Goal: Information Seeking & Learning: Learn about a topic

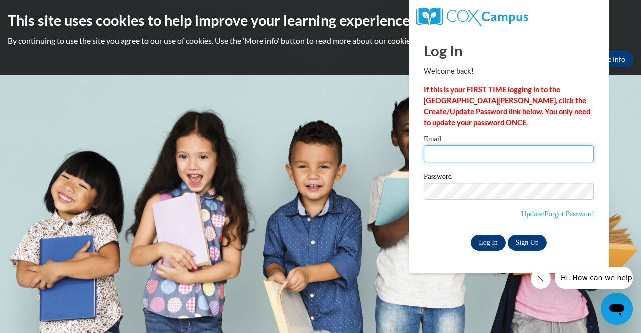
type input "laurie.schaefer@muskegonorway.org"
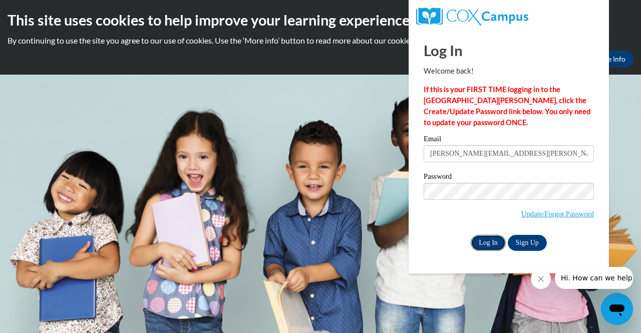
click at [488, 247] on input "Log In" at bounding box center [488, 243] width 35 height 16
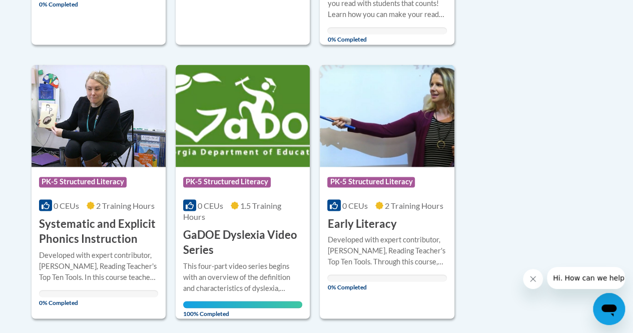
scroll to position [759, 0]
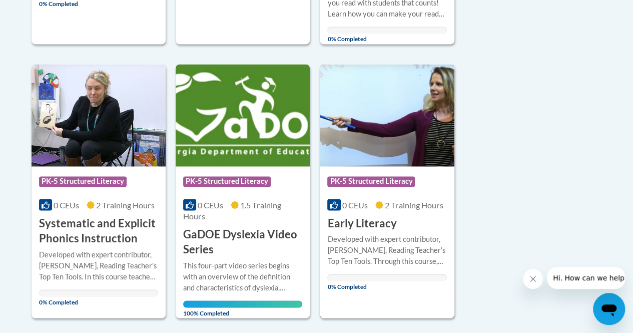
click at [365, 253] on div "Developed with expert contributor, Dr. Deborah Glaser, Reading Teacher's Top Te…" at bounding box center [386, 249] width 119 height 33
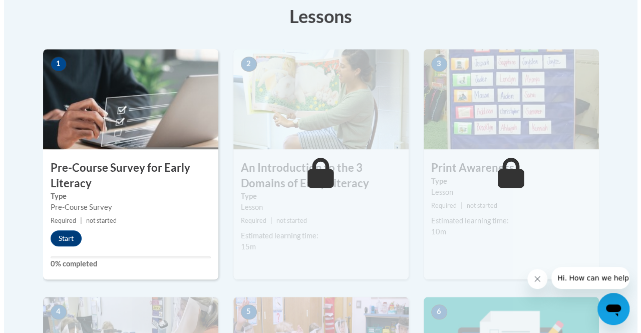
scroll to position [288, 0]
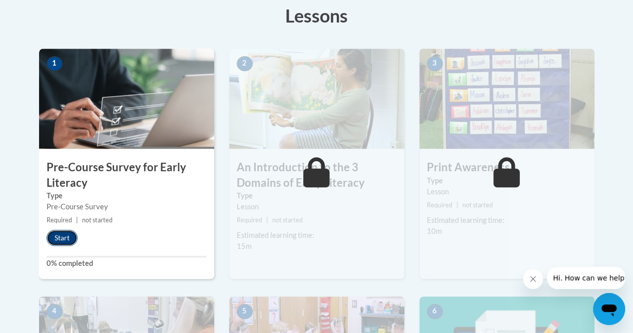
click at [55, 236] on button "Start" at bounding box center [62, 238] width 31 height 16
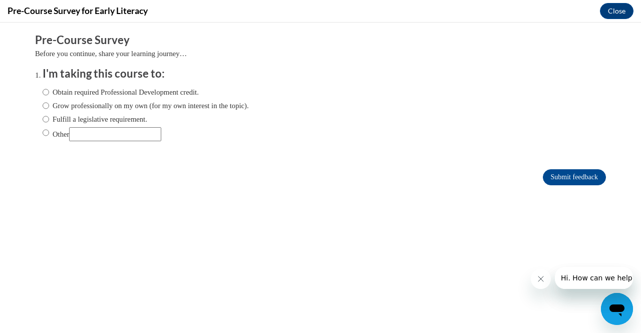
scroll to position [0, 0]
click at [43, 115] on input "Fulfill a legislative requirement." at bounding box center [46, 119] width 7 height 11
radio input "true"
click at [576, 177] on input "Submit feedback" at bounding box center [574, 177] width 63 height 16
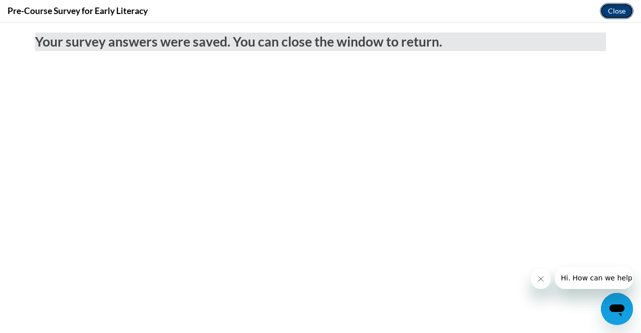
click at [615, 10] on button "Close" at bounding box center [617, 11] width 34 height 16
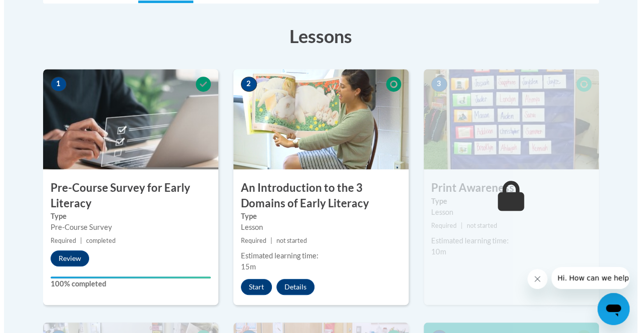
scroll to position [272, 0]
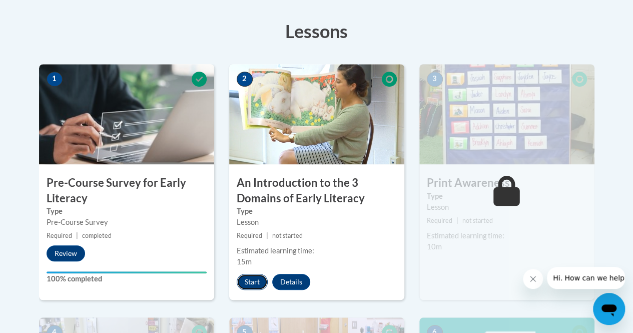
click at [253, 281] on button "Start" at bounding box center [252, 282] width 31 height 16
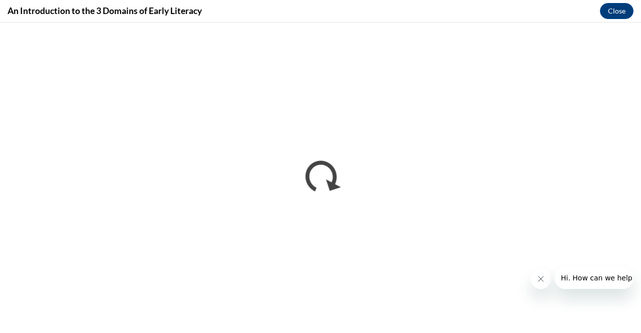
scroll to position [0, 0]
click at [537, 282] on icon "Close message from company" at bounding box center [540, 279] width 8 height 8
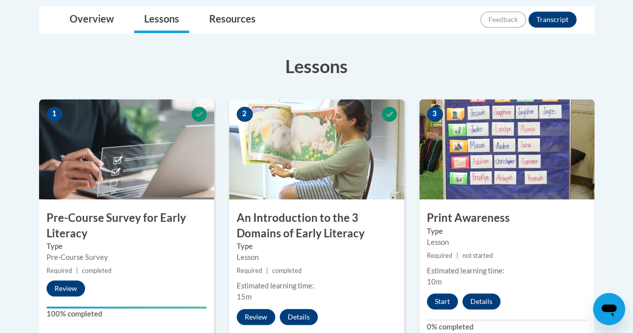
scroll to position [236, 0]
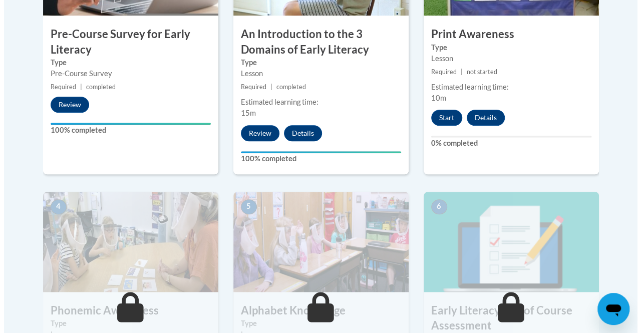
scroll to position [421, 0]
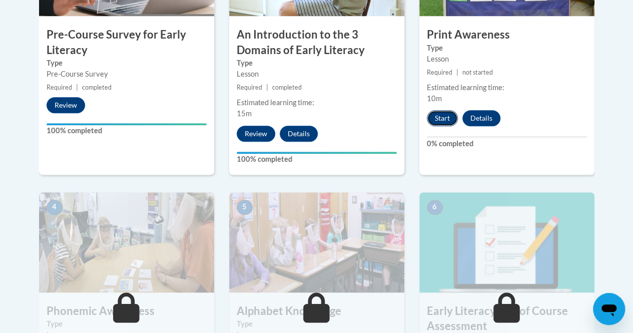
click at [435, 116] on button "Start" at bounding box center [442, 118] width 31 height 16
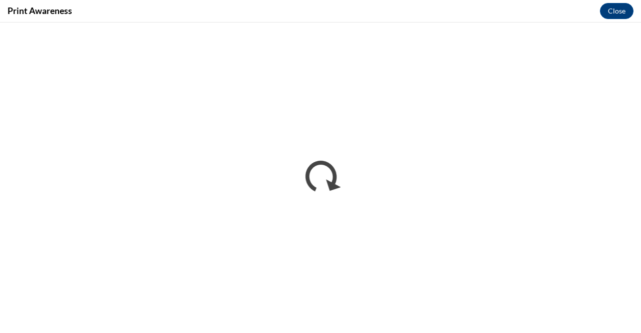
scroll to position [0, 0]
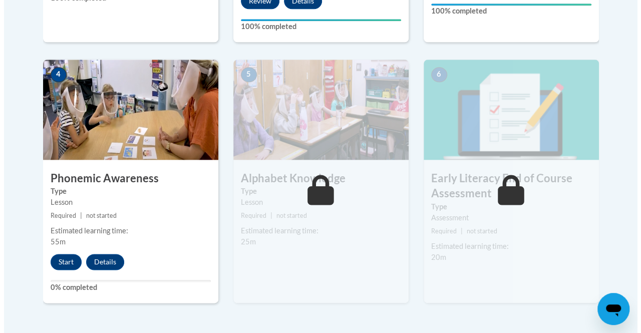
scroll to position [554, 0]
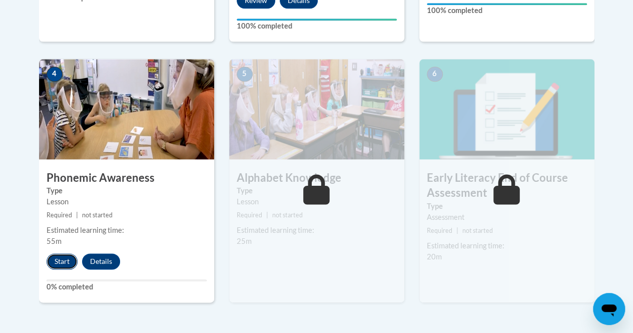
click at [65, 265] on button "Start" at bounding box center [62, 261] width 31 height 16
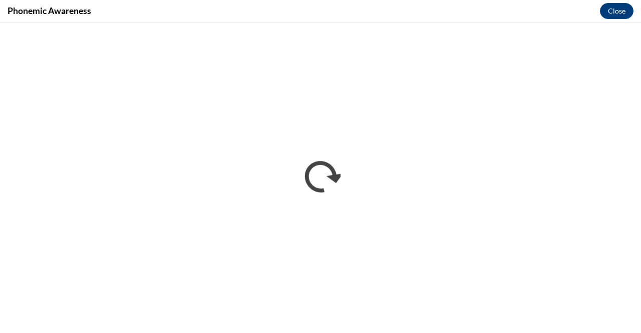
scroll to position [0, 0]
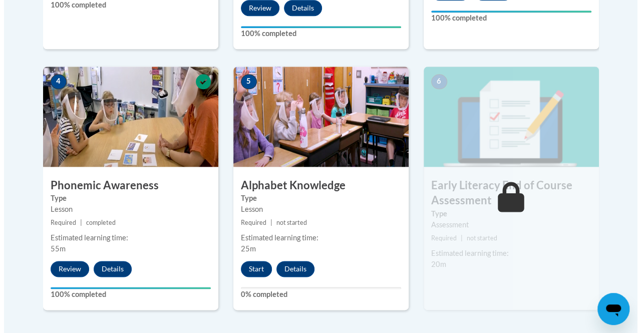
scroll to position [548, 0]
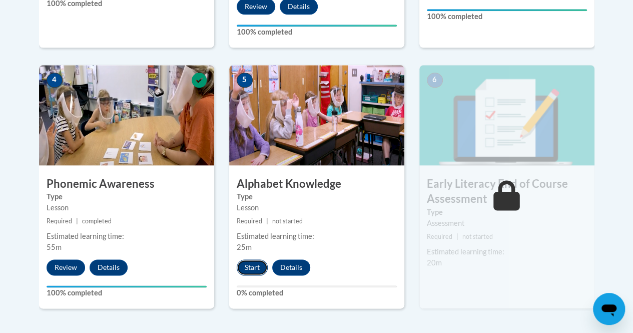
click at [257, 268] on button "Start" at bounding box center [252, 267] width 31 height 16
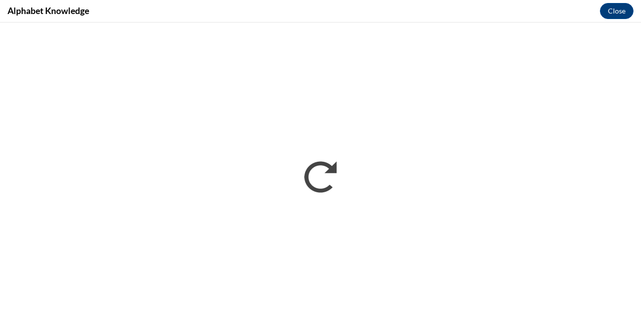
scroll to position [0, 0]
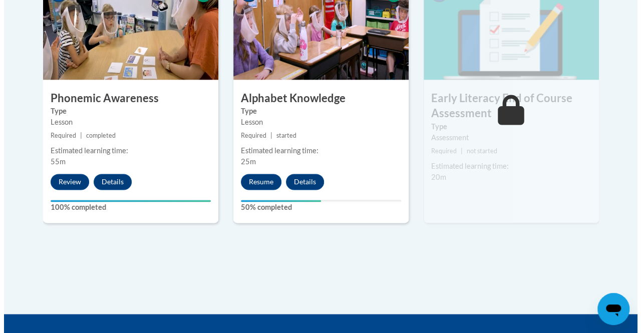
scroll to position [634, 0]
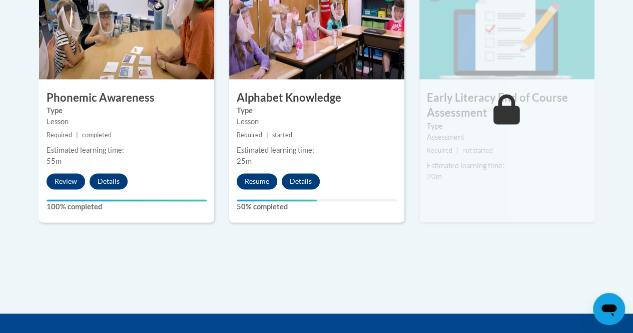
drag, startPoint x: 264, startPoint y: 169, endPoint x: 257, endPoint y: 180, distance: 13.1
click at [257, 180] on div "5 Alphabet Knowledge Type Lesson Required | started Estimated learning time: 25…" at bounding box center [316, 100] width 175 height 243
click at [257, 180] on button "Resume" at bounding box center [257, 181] width 41 height 16
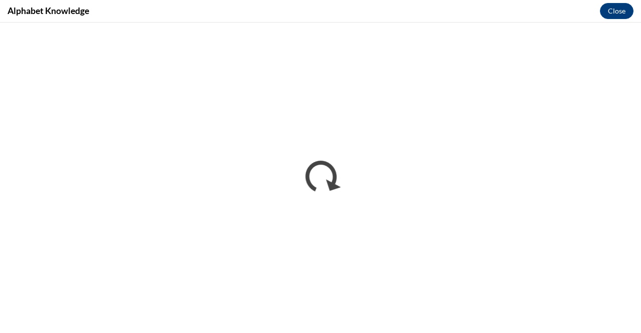
scroll to position [0, 0]
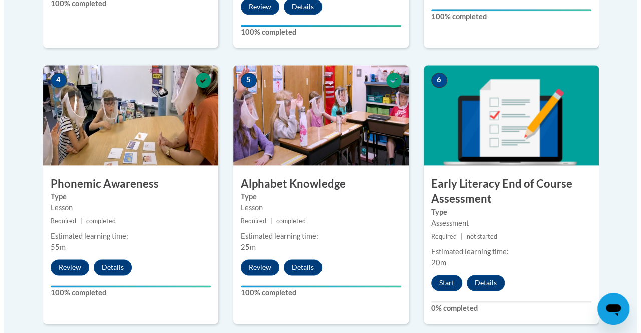
scroll to position [584, 0]
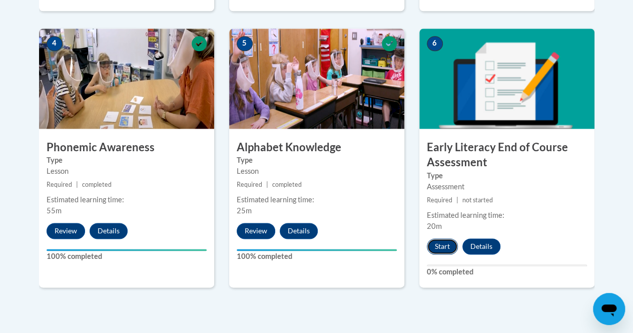
click at [441, 241] on button "Start" at bounding box center [442, 246] width 31 height 16
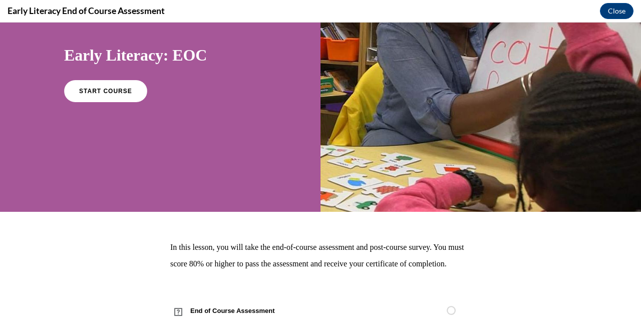
scroll to position [121, 0]
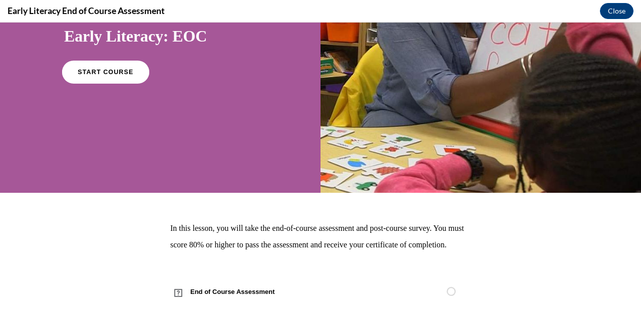
click at [108, 61] on link "START COURSE" at bounding box center [105, 72] width 87 height 23
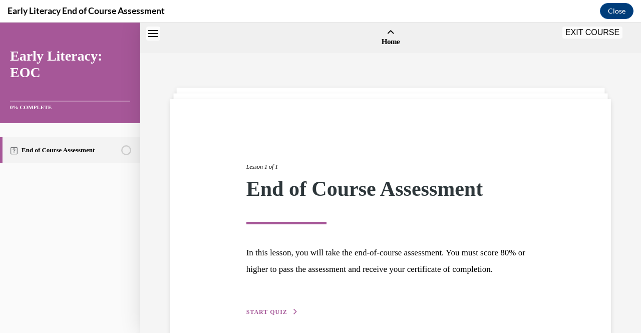
scroll to position [31, 0]
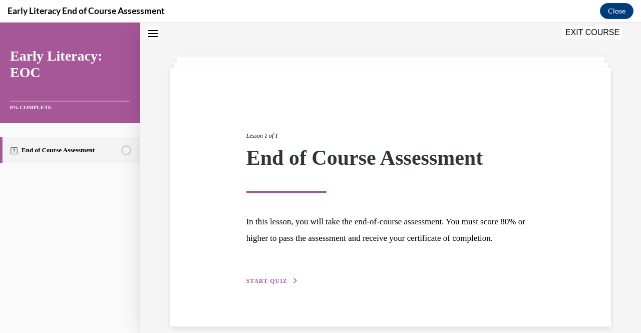
click at [277, 284] on span "START QUIZ" at bounding box center [266, 280] width 41 height 7
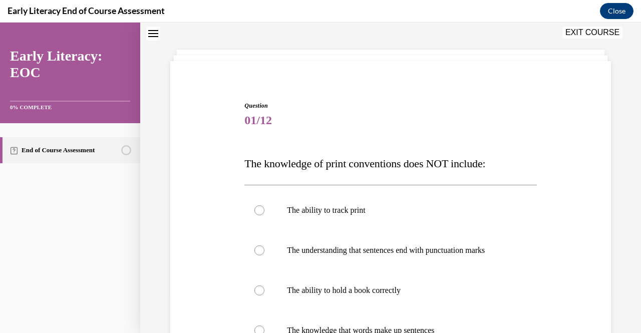
scroll to position [39, 0]
click at [277, 291] on div at bounding box center [390, 290] width 292 height 40
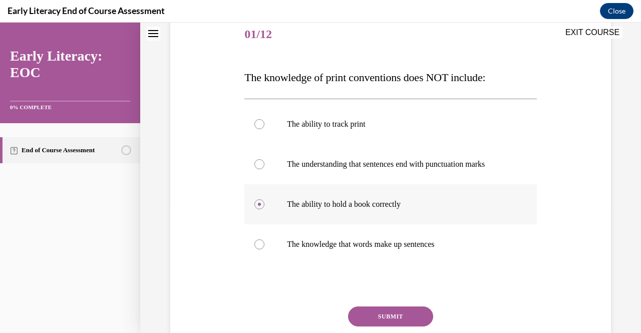
scroll to position [129, 0]
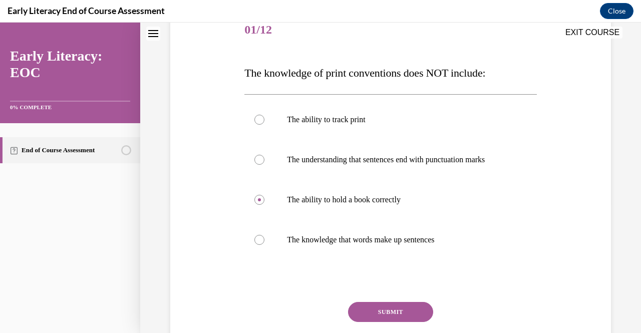
click at [365, 308] on button "SUBMIT" at bounding box center [390, 312] width 85 height 20
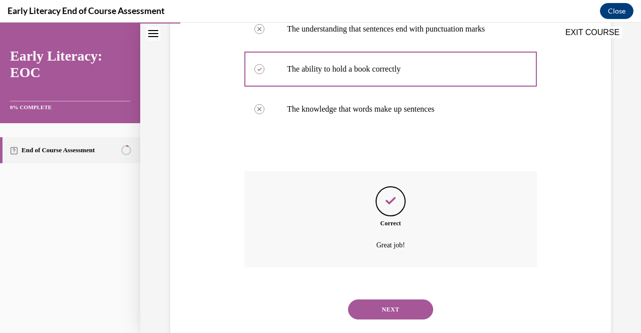
click at [377, 316] on button "NEXT" at bounding box center [390, 309] width 85 height 20
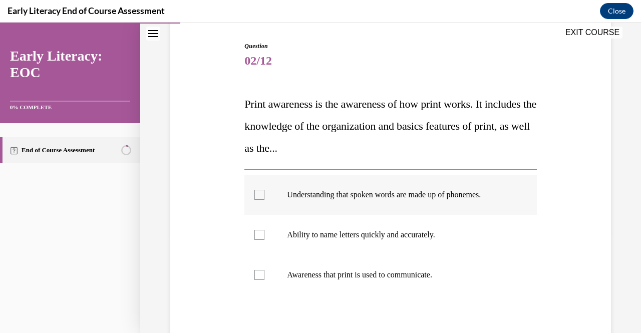
scroll to position [104, 0]
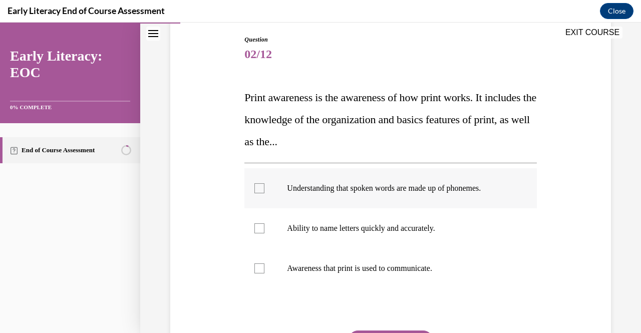
click at [354, 273] on p "Awareness that print is used to communicate." at bounding box center [399, 268] width 224 height 10
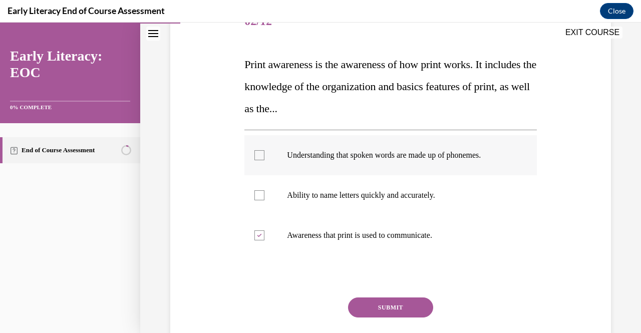
scroll to position [139, 0]
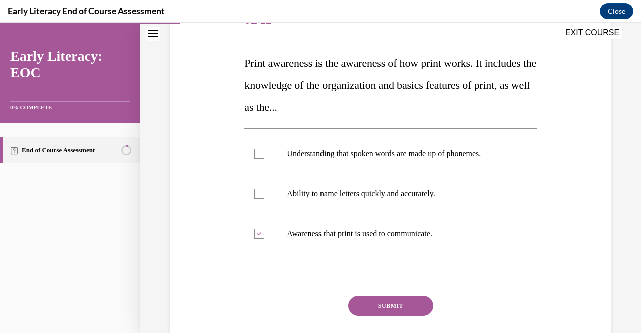
click at [373, 309] on button "SUBMIT" at bounding box center [390, 306] width 85 height 20
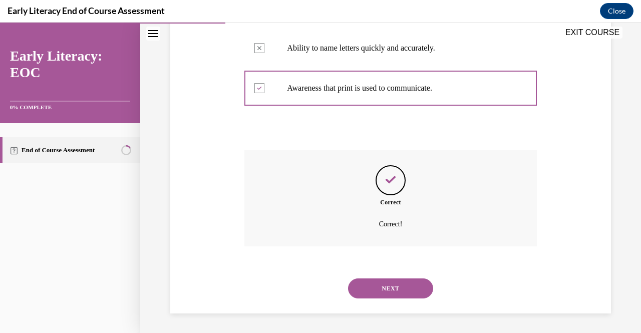
click at [377, 294] on button "NEXT" at bounding box center [390, 288] width 85 height 20
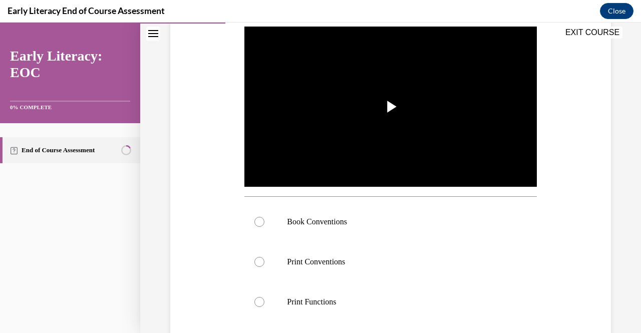
scroll to position [199, 0]
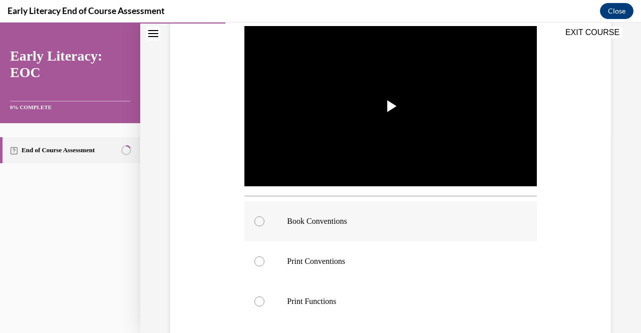
click at [341, 225] on div at bounding box center [390, 221] width 292 height 40
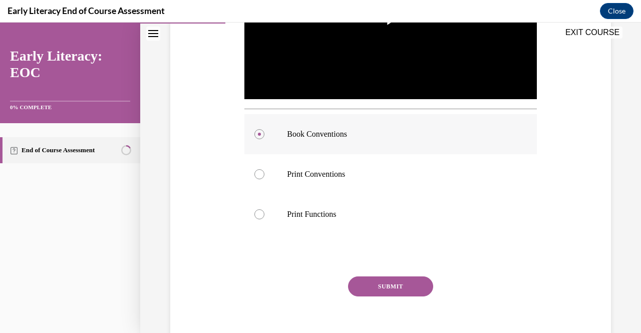
scroll to position [286, 0]
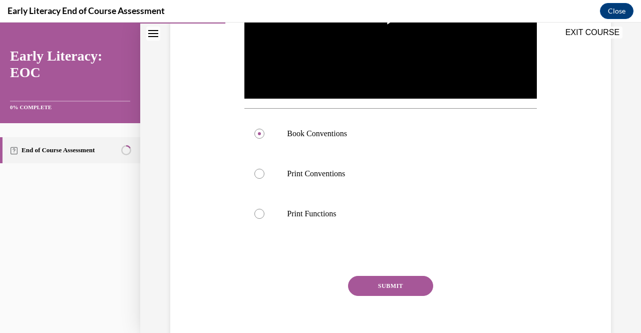
click at [379, 280] on button "SUBMIT" at bounding box center [390, 286] width 85 height 20
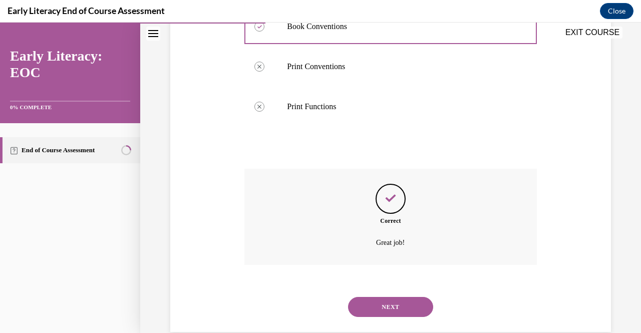
click at [377, 304] on button "NEXT" at bounding box center [390, 307] width 85 height 20
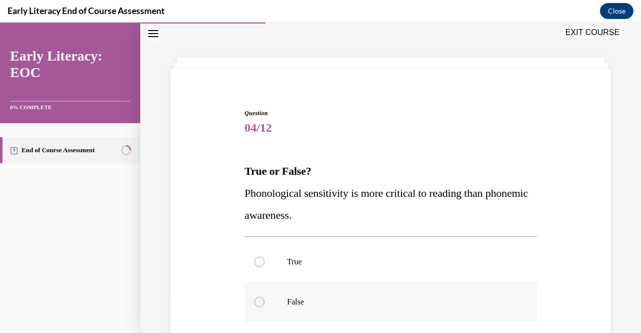
click at [363, 302] on p "False" at bounding box center [399, 302] width 224 height 10
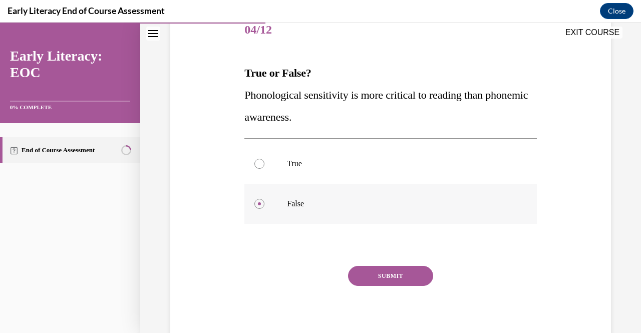
scroll to position [129, 0]
click at [376, 276] on button "SUBMIT" at bounding box center [390, 275] width 85 height 20
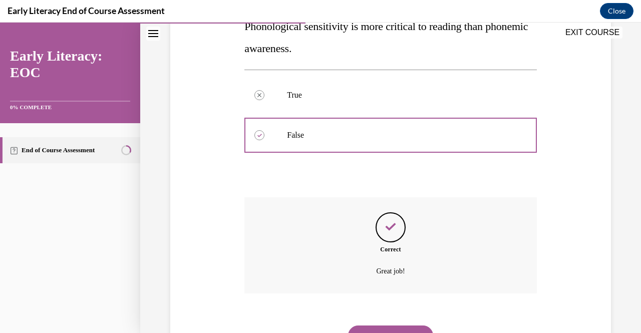
scroll to position [213, 0]
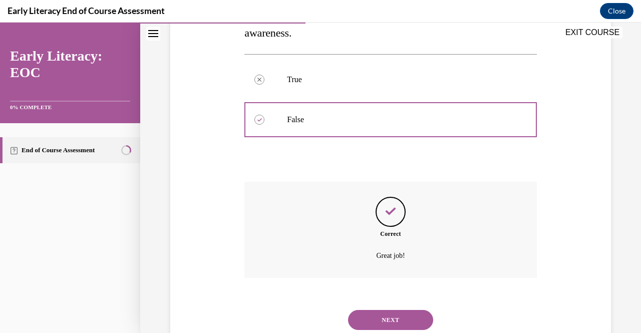
click at [378, 315] on button "NEXT" at bounding box center [390, 320] width 85 height 20
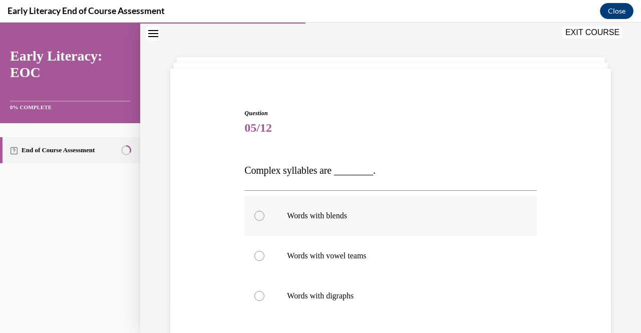
click at [337, 222] on div at bounding box center [390, 216] width 292 height 40
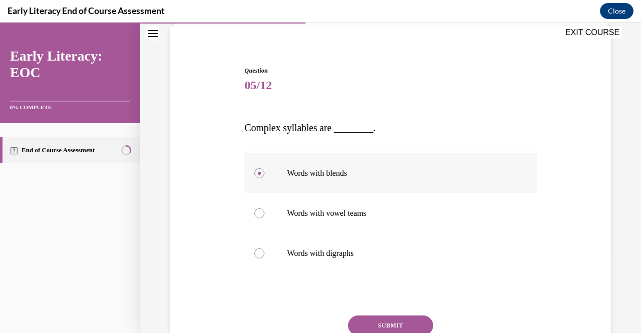
scroll to position [113, 0]
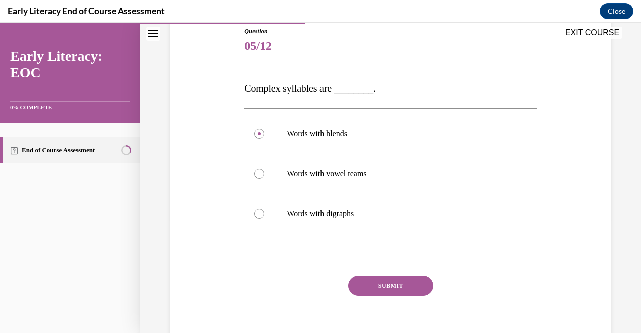
click at [371, 285] on button "SUBMIT" at bounding box center [390, 286] width 85 height 20
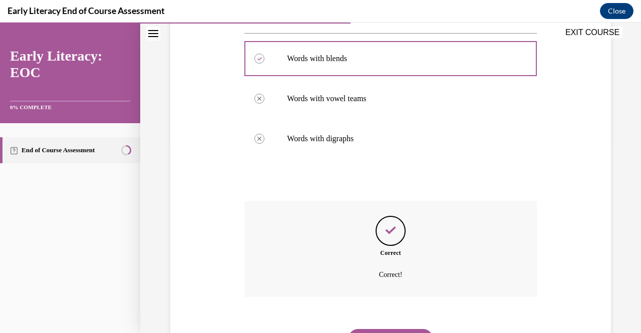
scroll to position [189, 0]
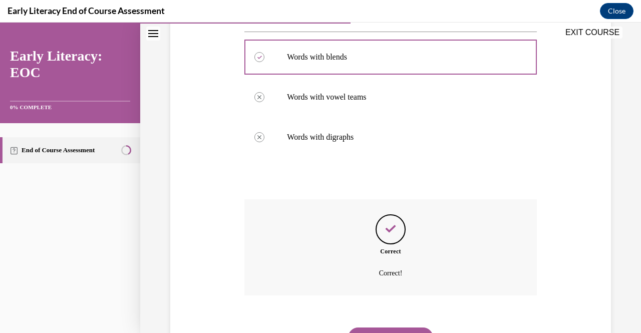
click at [383, 329] on button "NEXT" at bounding box center [390, 337] width 85 height 20
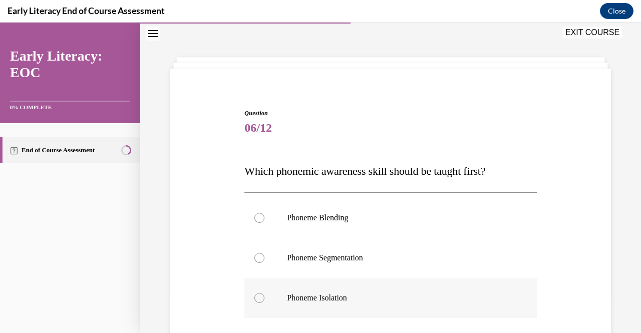
click at [324, 294] on p "Phoneme Isolation" at bounding box center [399, 298] width 224 height 10
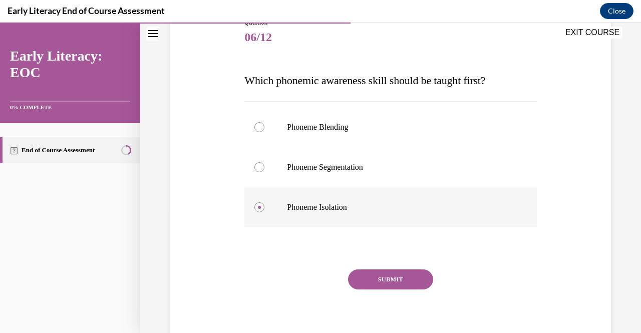
scroll to position [122, 0]
click at [359, 282] on button "SUBMIT" at bounding box center [390, 279] width 85 height 20
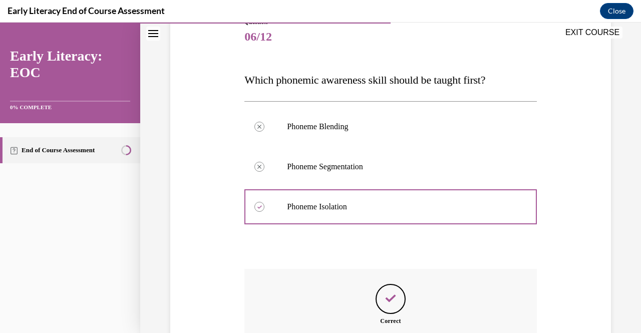
scroll to position [199, 0]
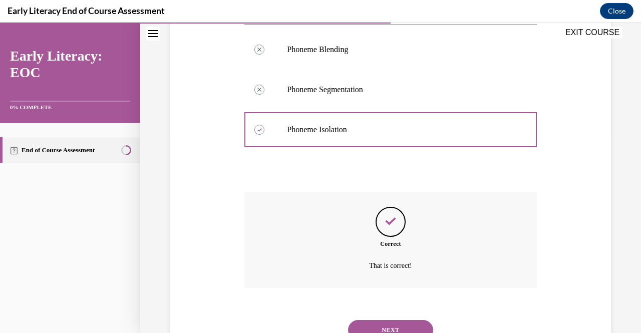
click at [373, 322] on button "NEXT" at bounding box center [390, 330] width 85 height 20
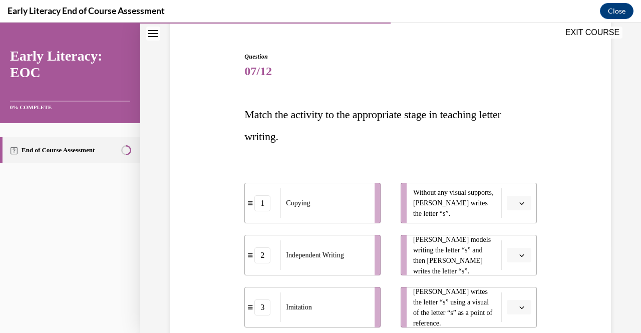
scroll to position [100, 0]
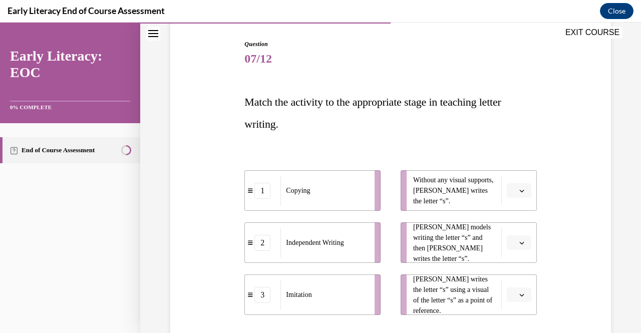
click at [511, 189] on button "button" at bounding box center [519, 190] width 25 height 15
click at [511, 249] on div "2" at bounding box center [511, 253] width 25 height 20
click at [519, 244] on icon "button" at bounding box center [521, 242] width 5 height 5
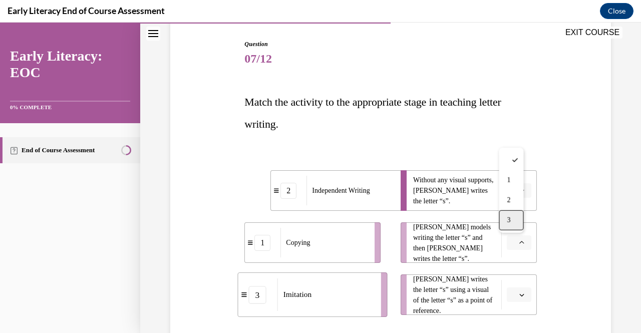
click at [514, 216] on div "3" at bounding box center [511, 220] width 25 height 20
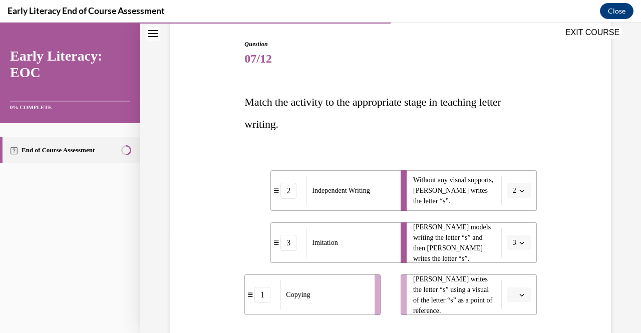
click at [519, 295] on icon "button" at bounding box center [521, 294] width 5 height 5
click at [512, 237] on div "1" at bounding box center [511, 232] width 25 height 20
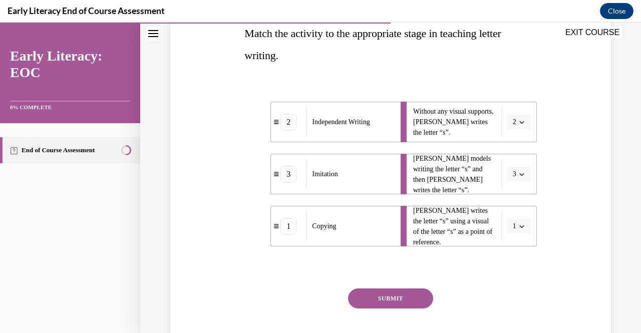
scroll to position [169, 0]
click at [380, 300] on button "SUBMIT" at bounding box center [390, 298] width 85 height 20
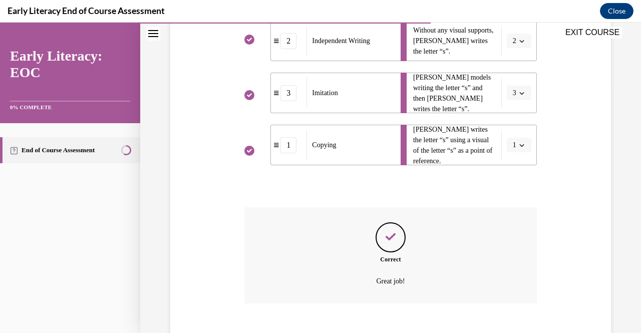
scroll to position [306, 0]
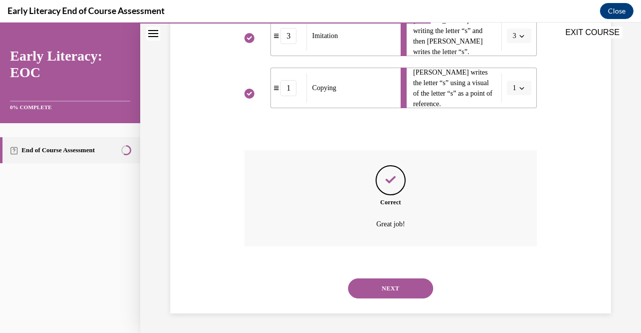
click at [380, 292] on button "NEXT" at bounding box center [390, 288] width 85 height 20
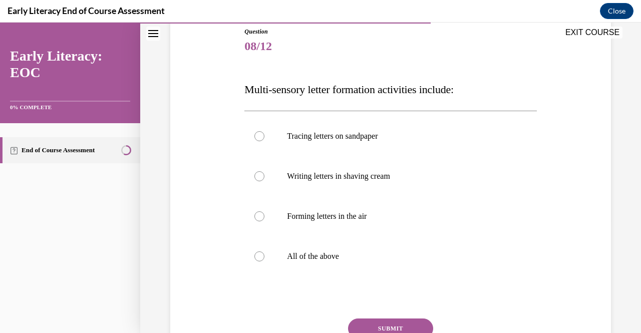
scroll to position [112, 0]
click at [320, 260] on p "All of the above" at bounding box center [399, 257] width 224 height 10
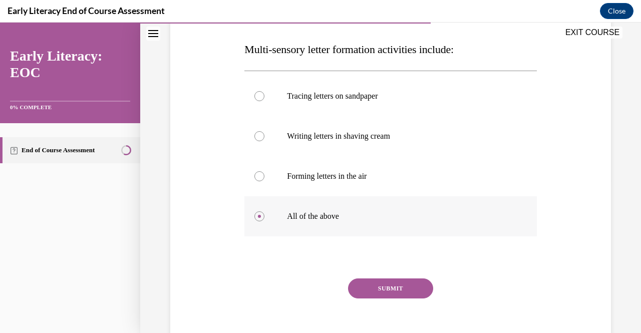
scroll to position [155, 0]
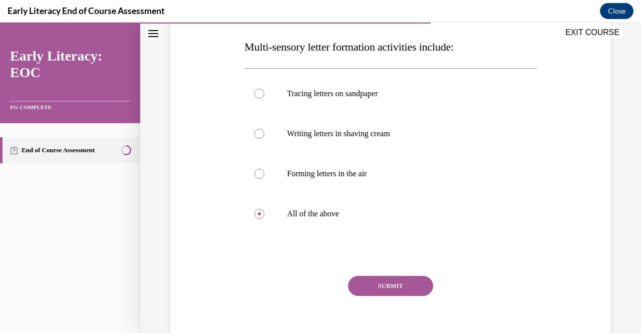
click at [371, 285] on button "SUBMIT" at bounding box center [390, 286] width 85 height 20
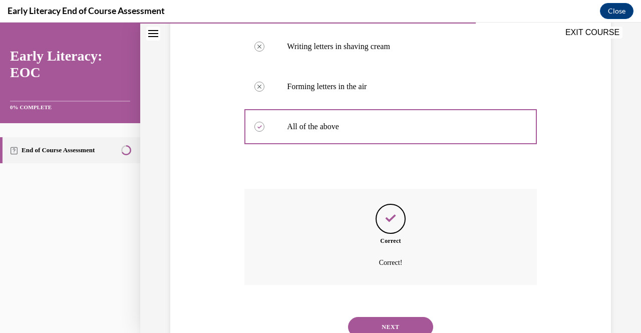
scroll to position [243, 0]
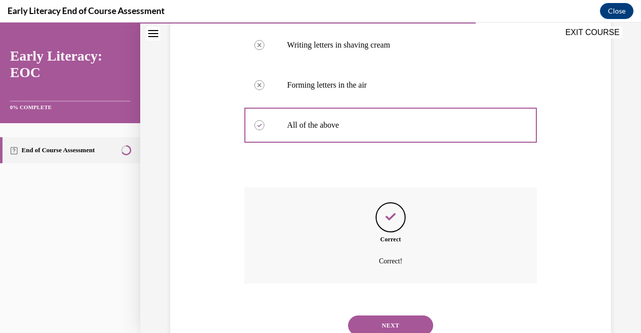
click at [382, 325] on button "NEXT" at bounding box center [390, 325] width 85 height 20
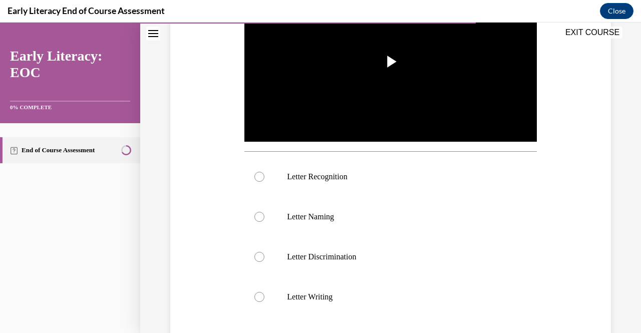
scroll to position [31, 0]
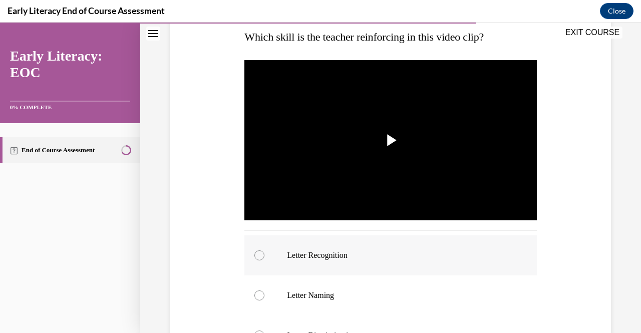
click at [366, 254] on p "Letter Recognition" at bounding box center [399, 255] width 224 height 10
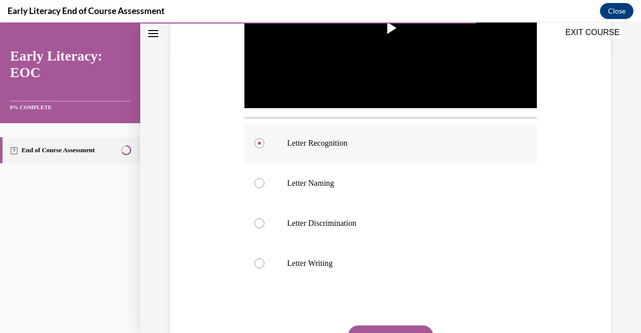
scroll to position [278, 0]
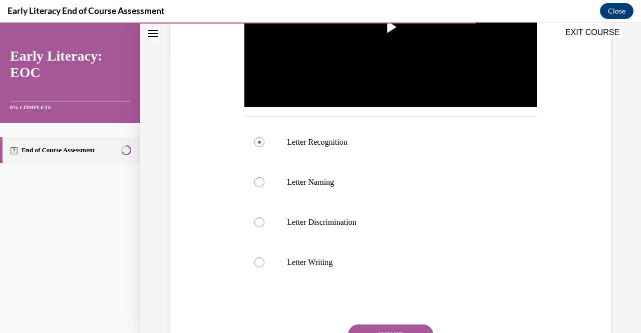
click at [398, 327] on button "SUBMIT" at bounding box center [390, 334] width 85 height 20
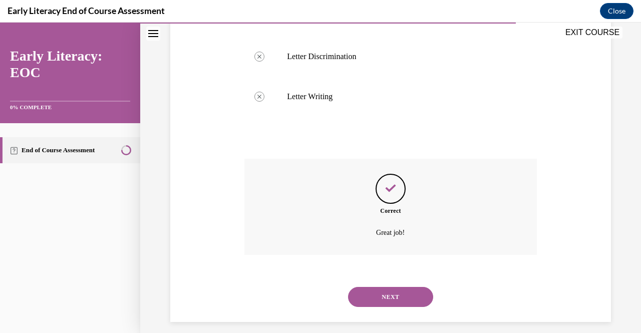
click at [386, 295] on button "NEXT" at bounding box center [390, 297] width 85 height 20
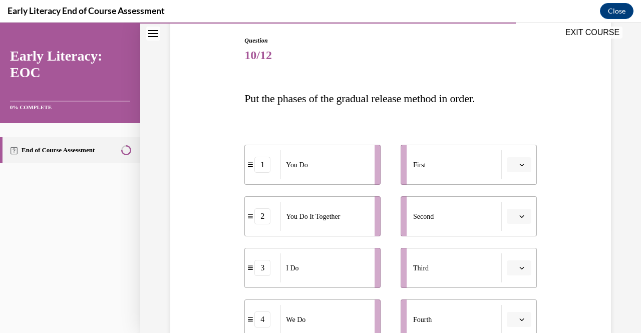
scroll to position [104, 0]
click at [518, 167] on span "button" at bounding box center [521, 164] width 7 height 7
click at [513, 244] on div "3" at bounding box center [511, 246] width 25 height 20
click at [507, 217] on button "button" at bounding box center [519, 215] width 25 height 15
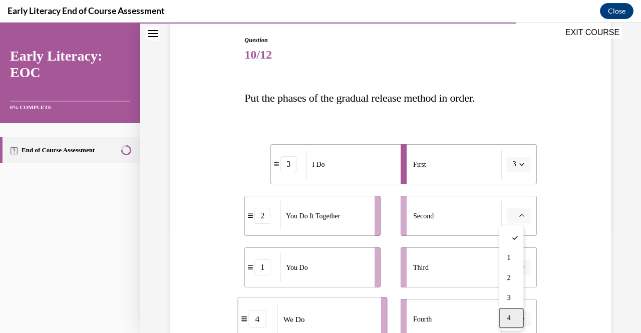
click at [506, 319] on div "4" at bounding box center [511, 318] width 25 height 20
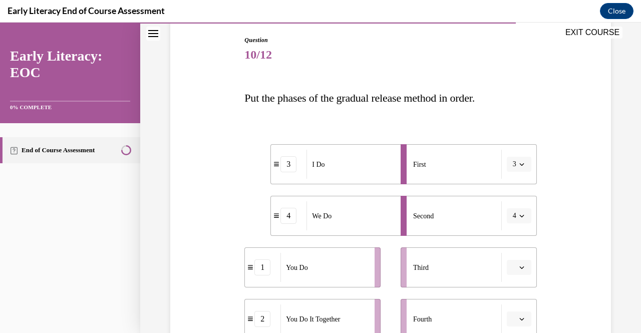
click at [518, 267] on span "button" at bounding box center [521, 267] width 7 height 7
click at [511, 207] on div "2" at bounding box center [511, 205] width 25 height 20
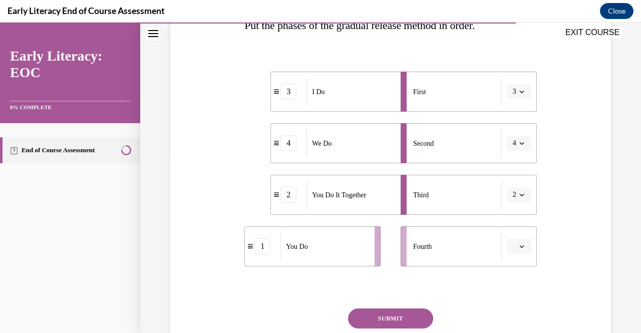
scroll to position [179, 0]
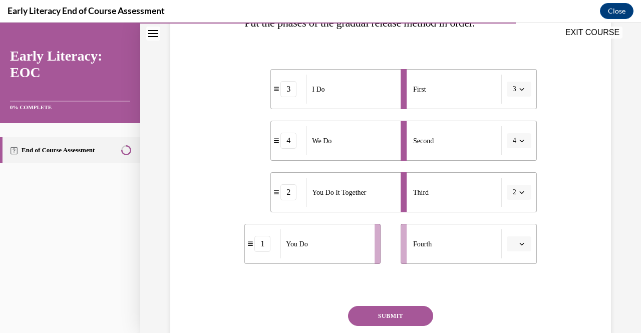
click at [514, 238] on button "button" at bounding box center [519, 243] width 25 height 15
click at [514, 165] on div "1" at bounding box center [511, 161] width 25 height 20
click at [383, 320] on button "SUBMIT" at bounding box center [390, 316] width 85 height 20
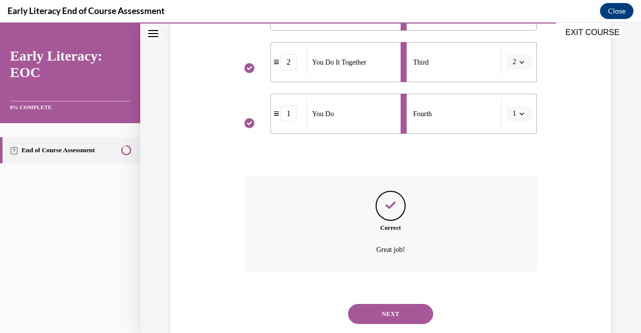
click at [382, 317] on button "NEXT" at bounding box center [390, 314] width 85 height 20
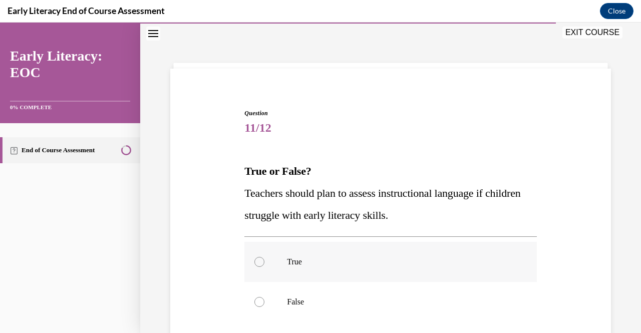
click at [357, 255] on div at bounding box center [390, 262] width 292 height 40
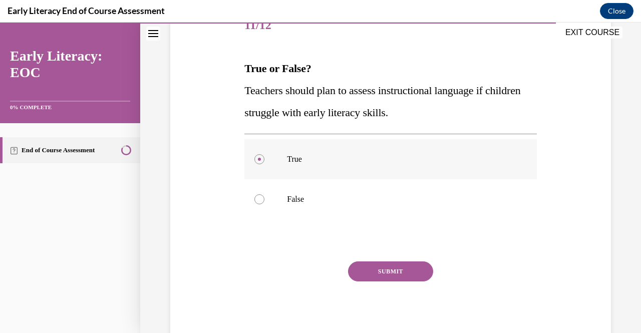
scroll to position [133, 0]
click at [383, 274] on button "SUBMIT" at bounding box center [390, 272] width 85 height 20
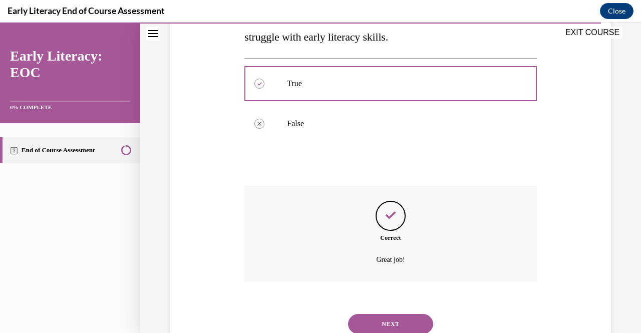
scroll to position [209, 0]
drag, startPoint x: 383, startPoint y: 274, endPoint x: 379, endPoint y: 321, distance: 46.7
click at [379, 321] on div "Question 11/12 True or False? Teachers should plan to assess instructional lang…" at bounding box center [390, 139] width 292 height 419
click at [360, 316] on button "NEXT" at bounding box center [390, 323] width 85 height 20
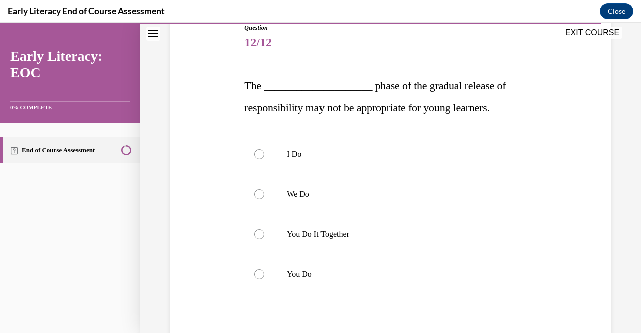
scroll to position [121, 0]
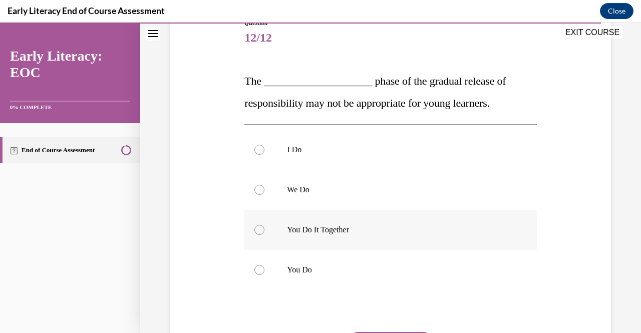
click at [347, 236] on div at bounding box center [390, 230] width 292 height 40
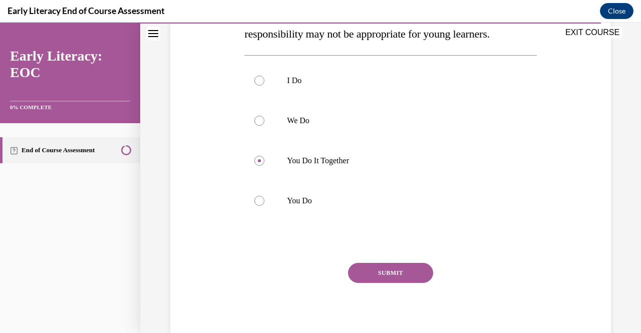
click at [376, 272] on button "SUBMIT" at bounding box center [390, 273] width 85 height 20
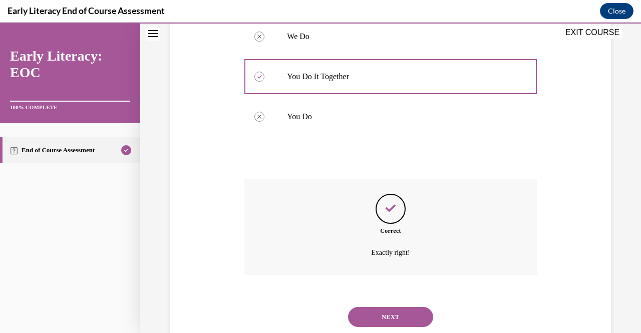
scroll to position [285, 0]
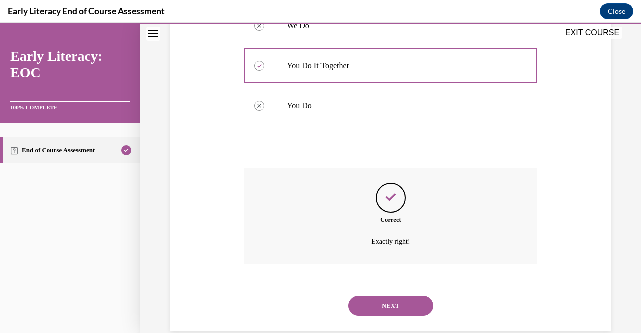
click at [367, 300] on button "NEXT" at bounding box center [390, 306] width 85 height 20
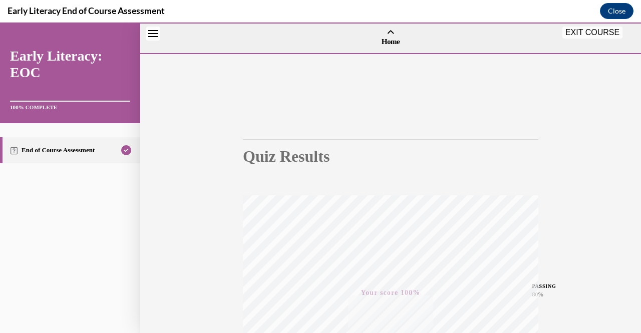
scroll to position [202, 0]
